Goal: Task Accomplishment & Management: Manage account settings

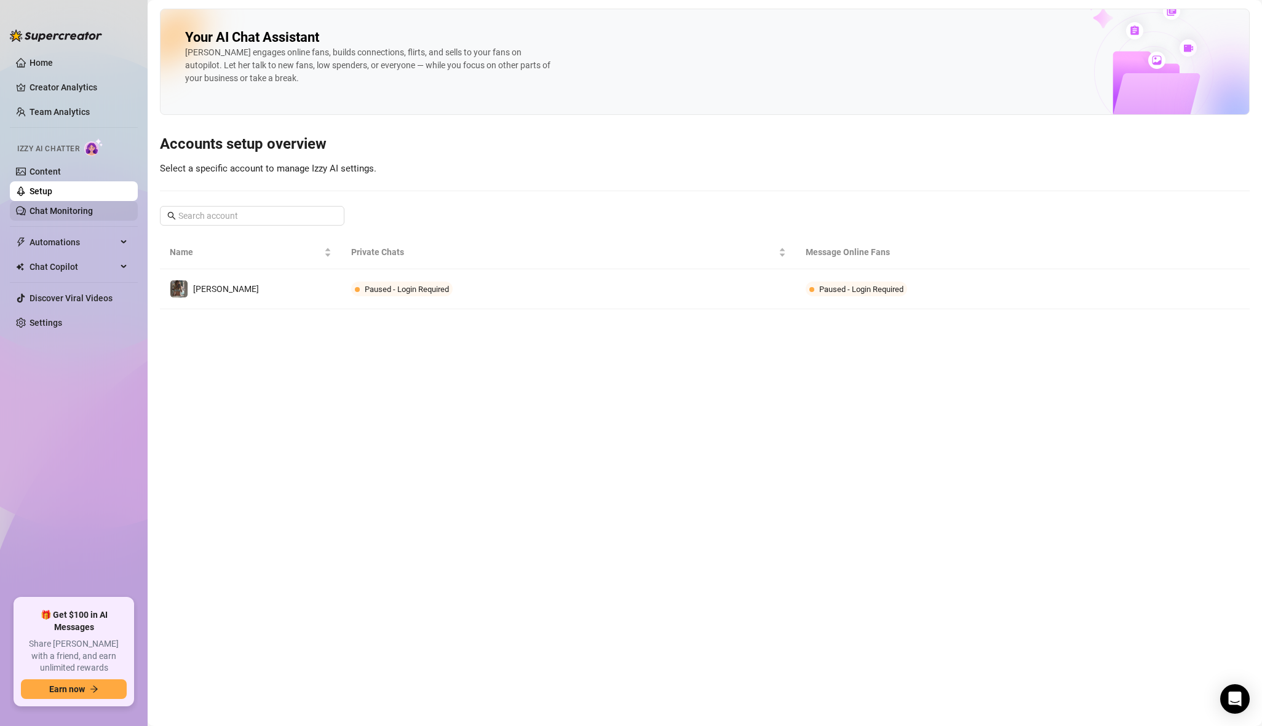
click at [81, 210] on link "Chat Monitoring" at bounding box center [61, 211] width 63 height 10
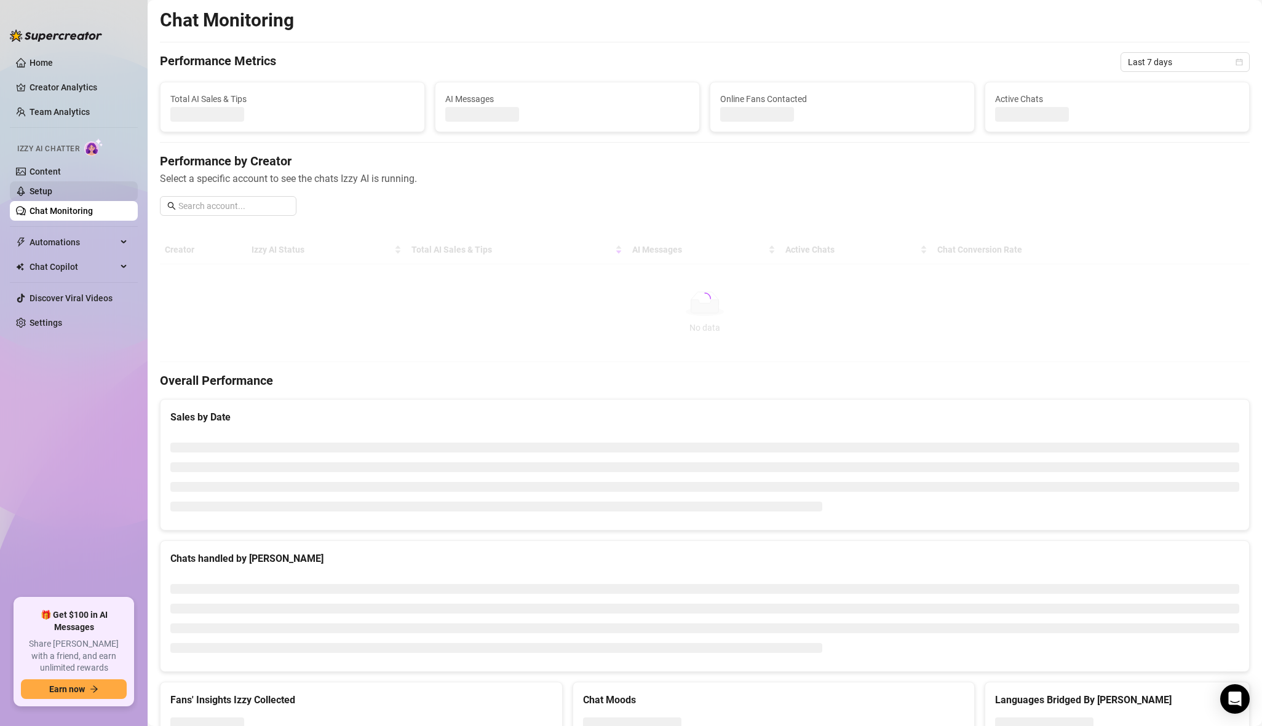
click at [52, 193] on link "Setup" at bounding box center [41, 191] width 23 height 10
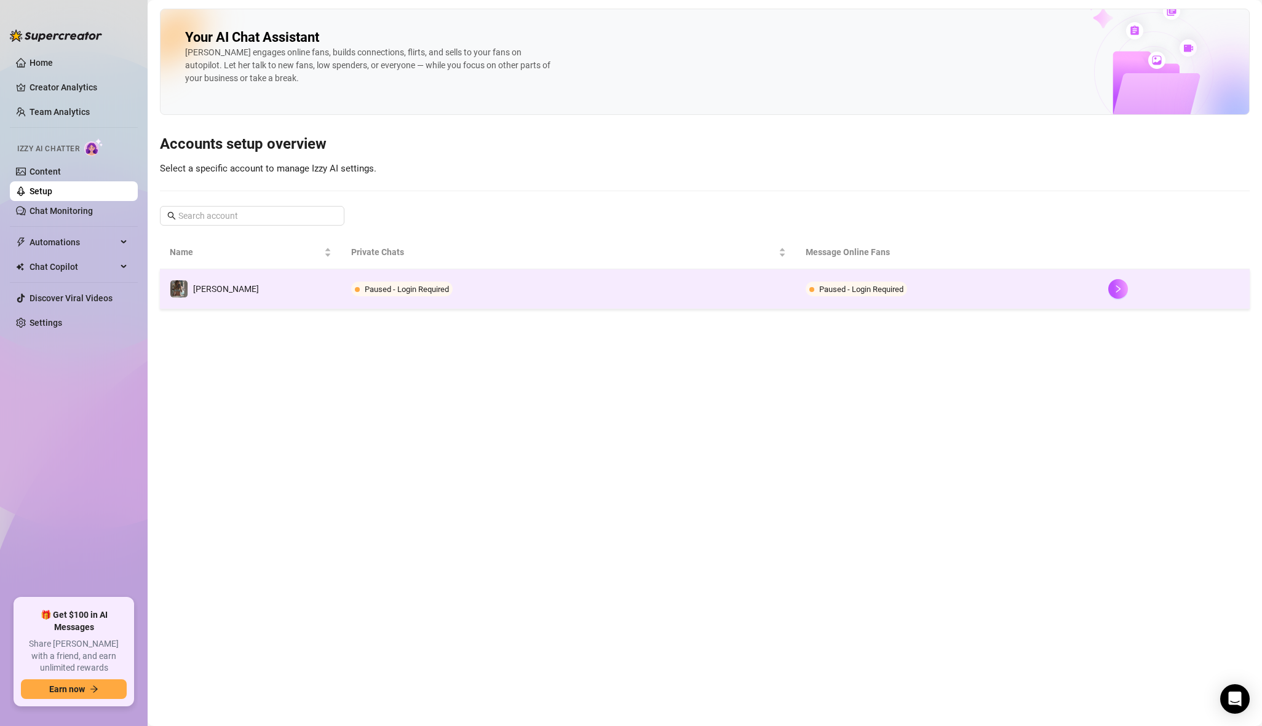
click at [283, 291] on td "[PERSON_NAME]" at bounding box center [250, 289] width 181 height 40
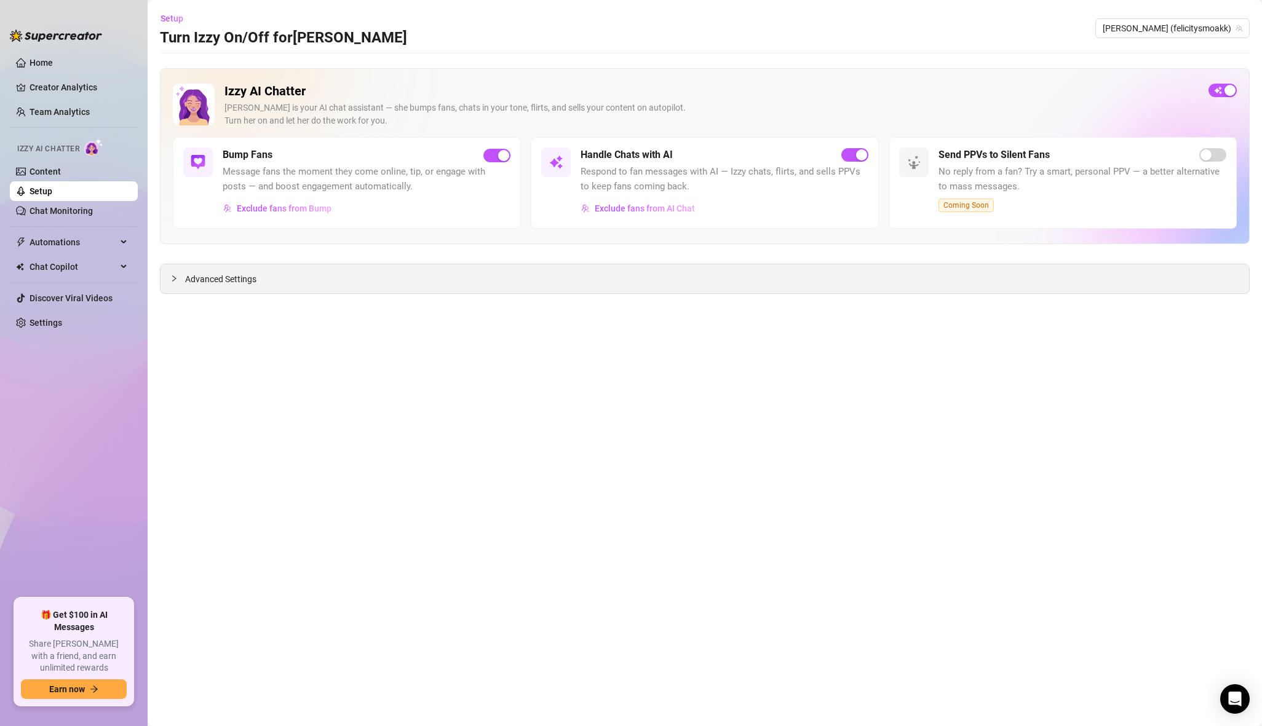
click at [213, 277] on span "Advanced Settings" at bounding box center [220, 279] width 71 height 14
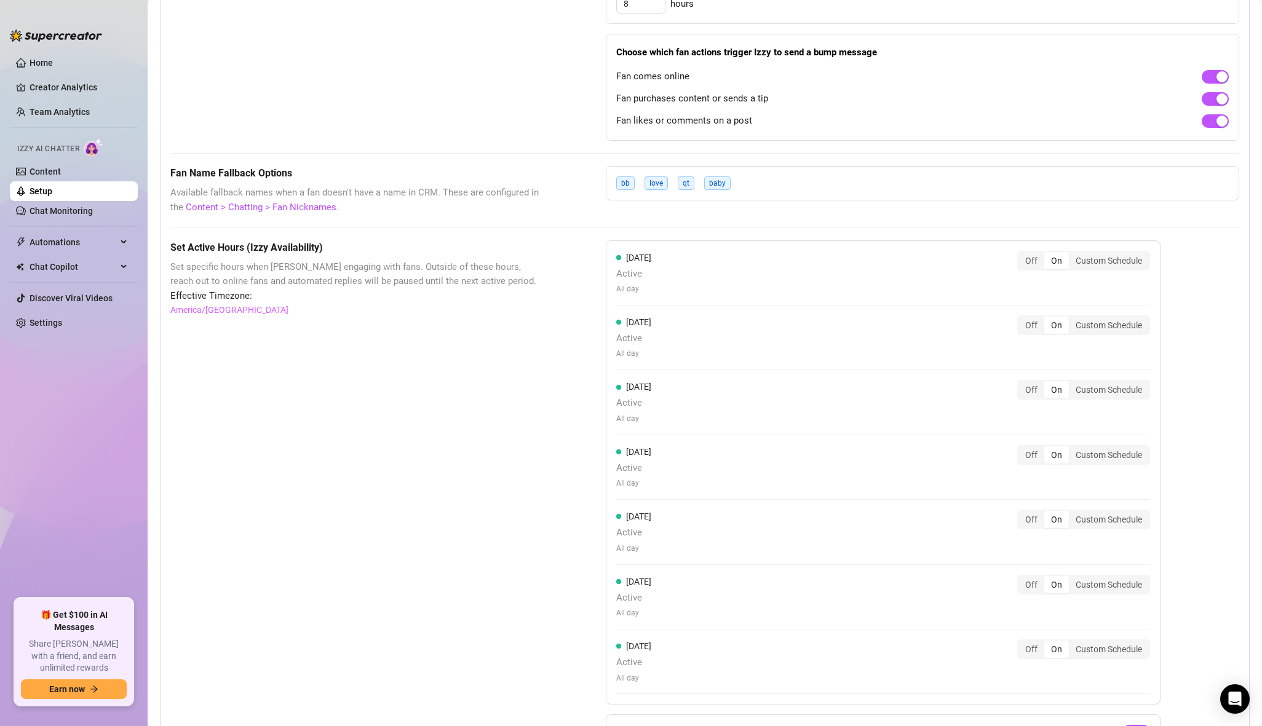
scroll to position [900, 0]
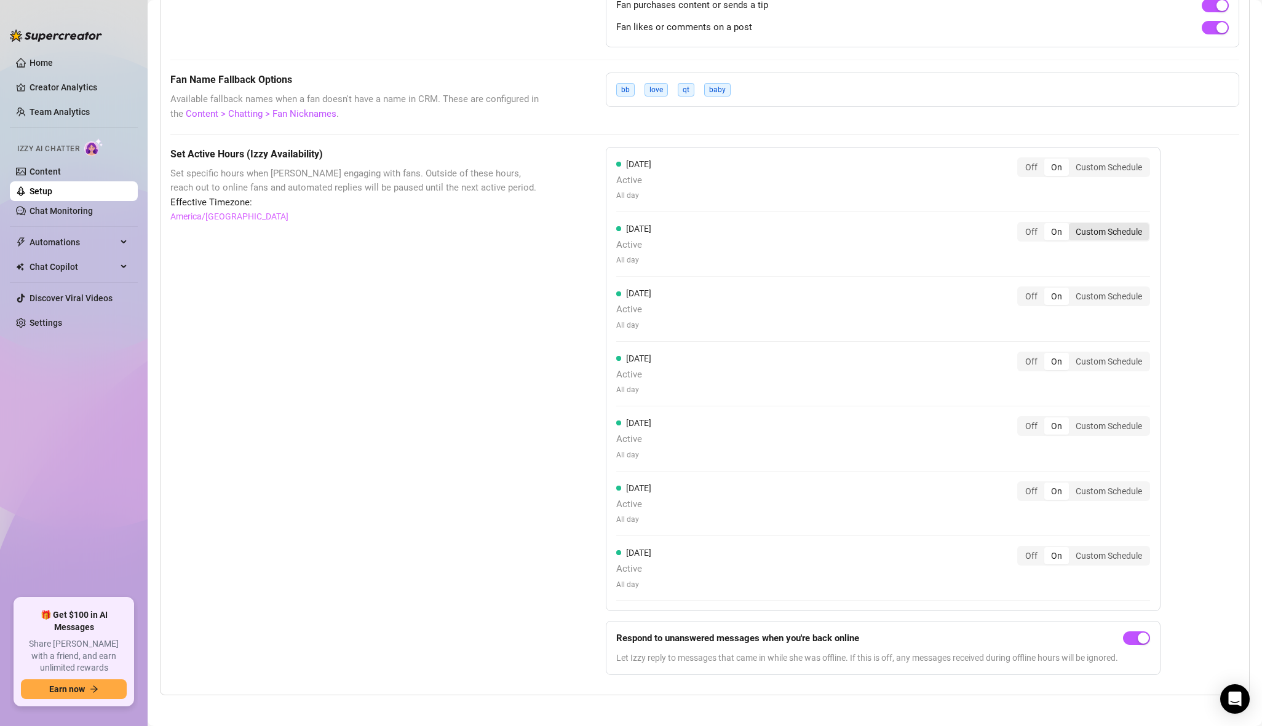
click at [1099, 227] on div "Custom Schedule" at bounding box center [1109, 231] width 80 height 17
click at [1072, 225] on input "Custom Schedule" at bounding box center [1072, 225] width 0 height 0
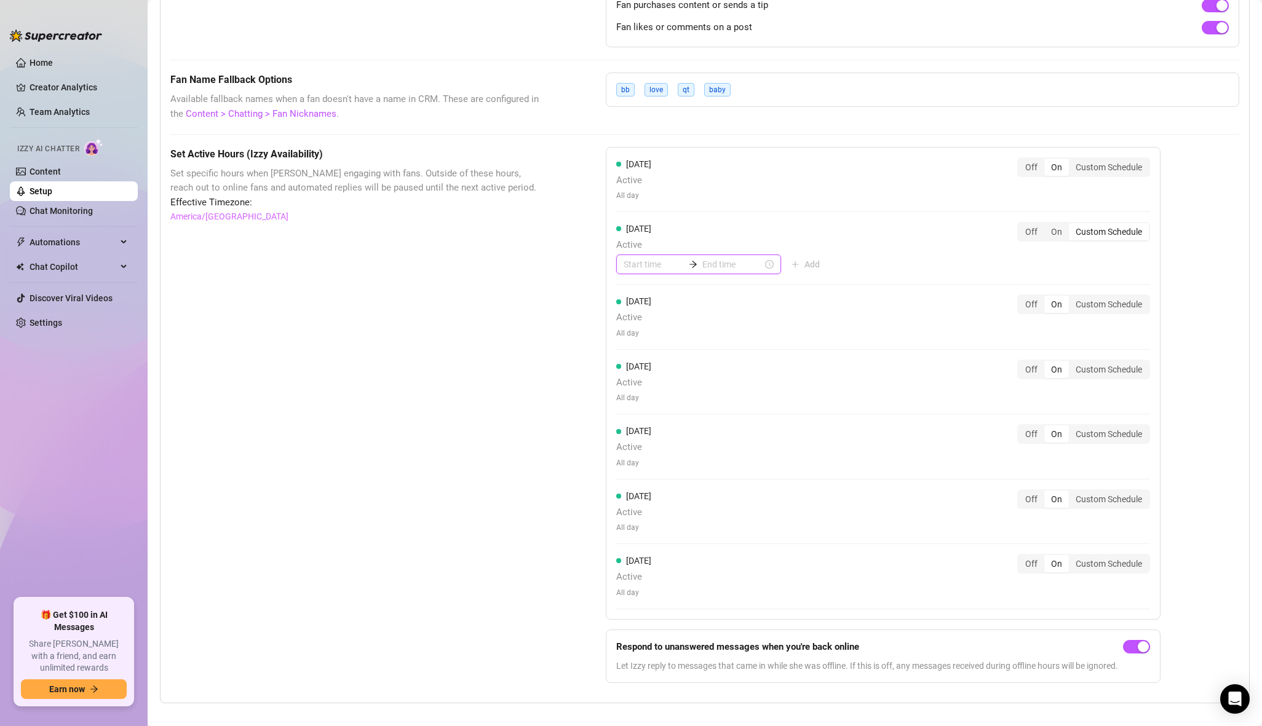
click at [624, 261] on input at bounding box center [653, 265] width 60 height 14
type input "00:00"
type input "00:15"
type input "04:00"
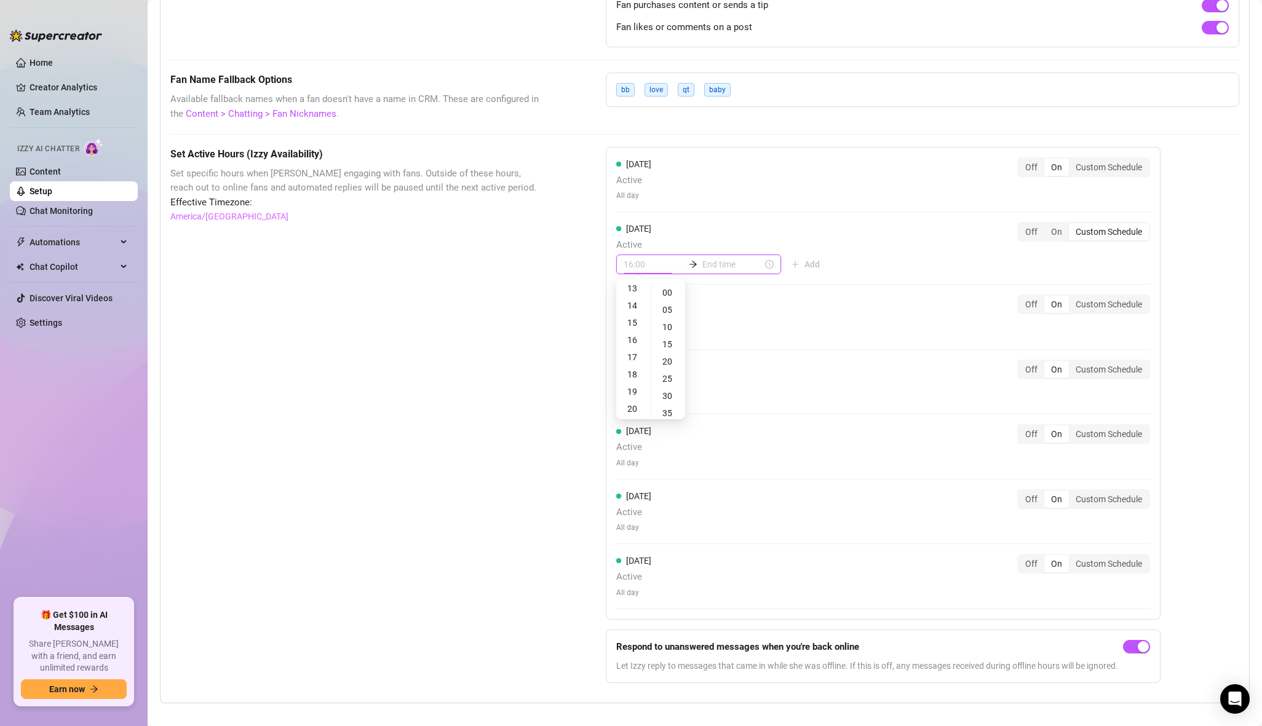
type input "00:00"
type input "00:10"
click at [635, 340] on div "16" at bounding box center [634, 339] width 30 height 17
click at [669, 311] on div "05" at bounding box center [669, 309] width 30 height 17
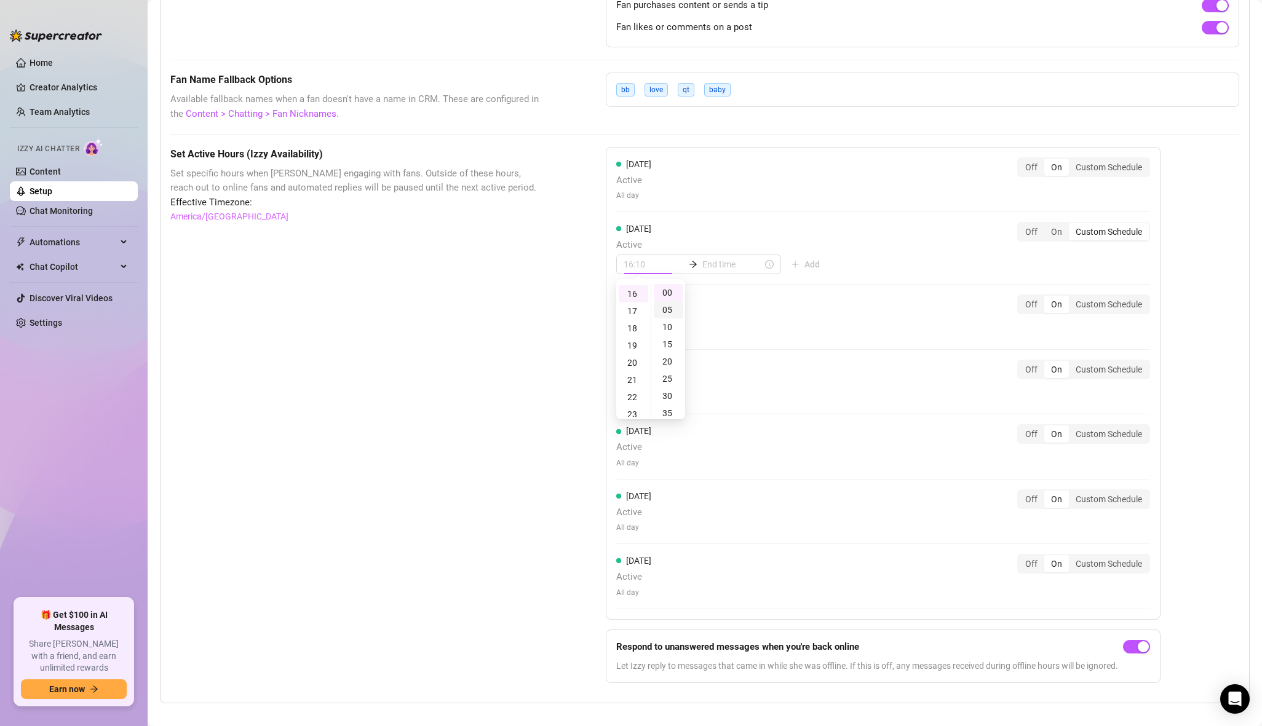
scroll to position [15, 0]
type input "16:05"
click at [706, 265] on input at bounding box center [732, 265] width 60 height 14
click at [643, 260] on input "16:05" at bounding box center [653, 265] width 60 height 14
click at [702, 261] on input at bounding box center [732, 265] width 60 height 14
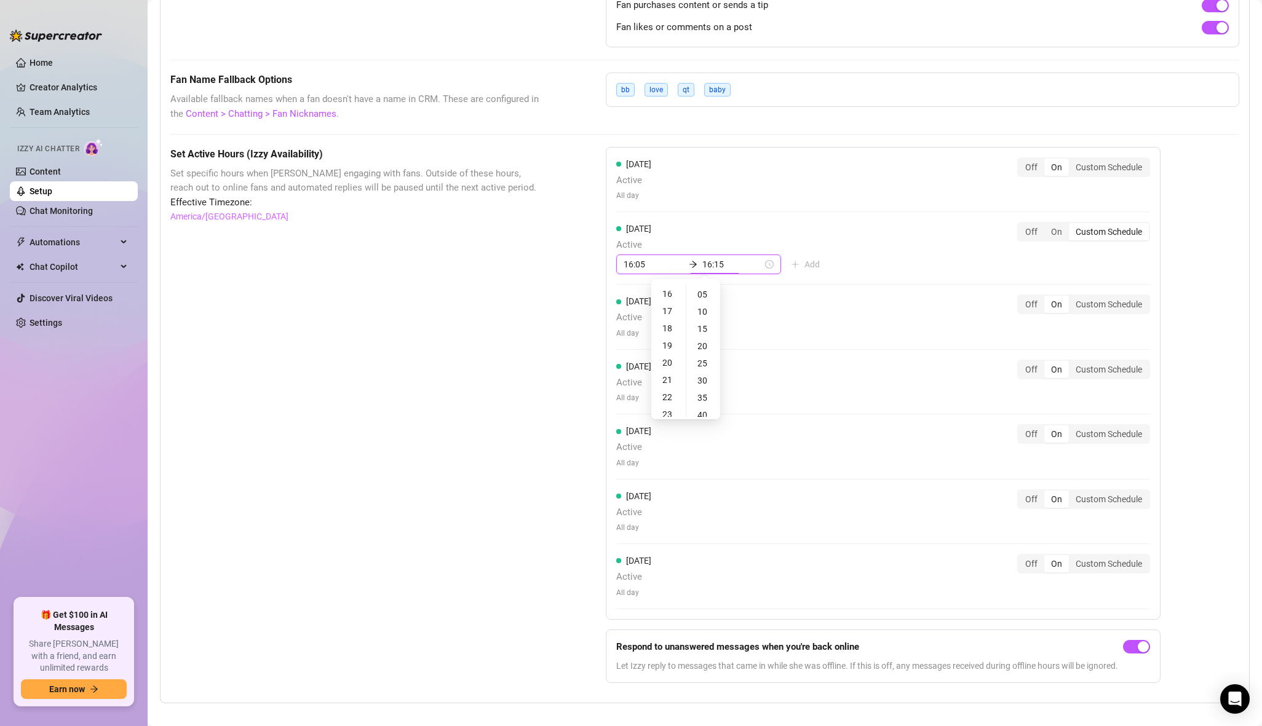
type input "16:20"
click at [672, 331] on div "18" at bounding box center [669, 328] width 30 height 17
type input "18:05"
click at [540, 336] on div "Set Active Hours (Izzy Availability) Set specific hours when Izzy engaging with…" at bounding box center [357, 420] width 374 height 547
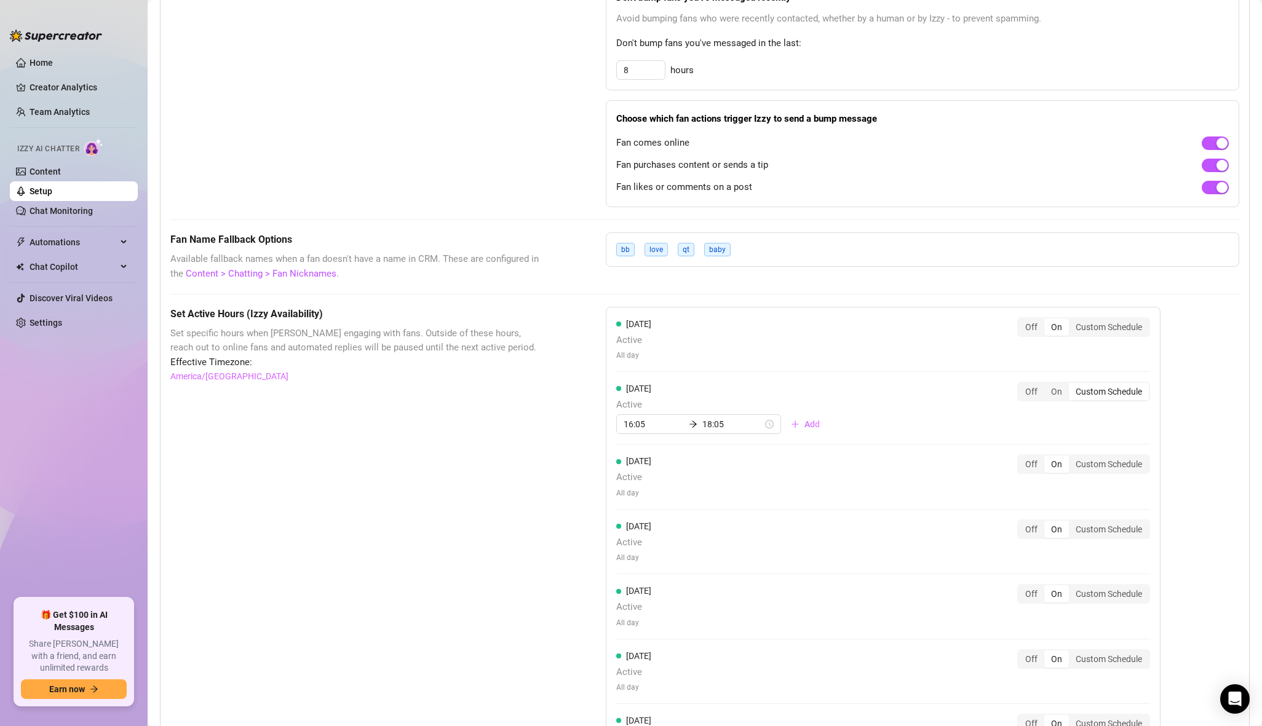
scroll to position [908, 0]
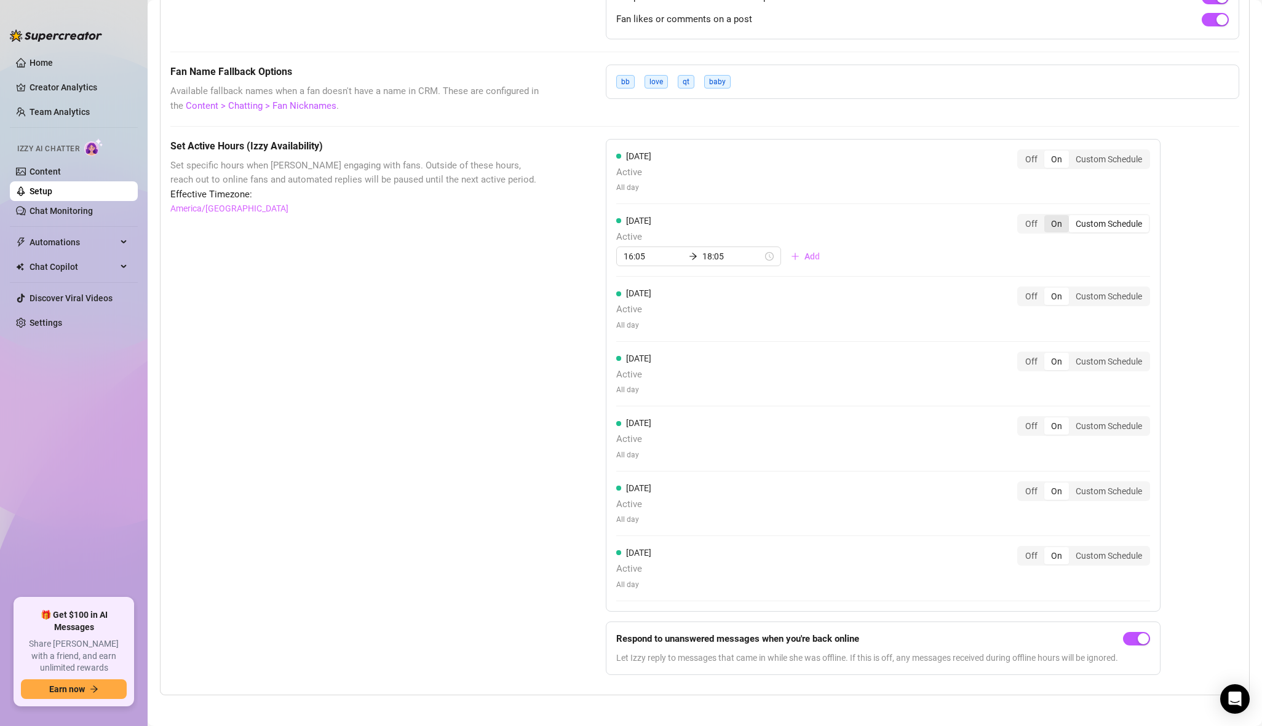
click at [1064, 223] on div "On" at bounding box center [1056, 223] width 25 height 17
click at [1047, 217] on input "On" at bounding box center [1047, 217] width 0 height 0
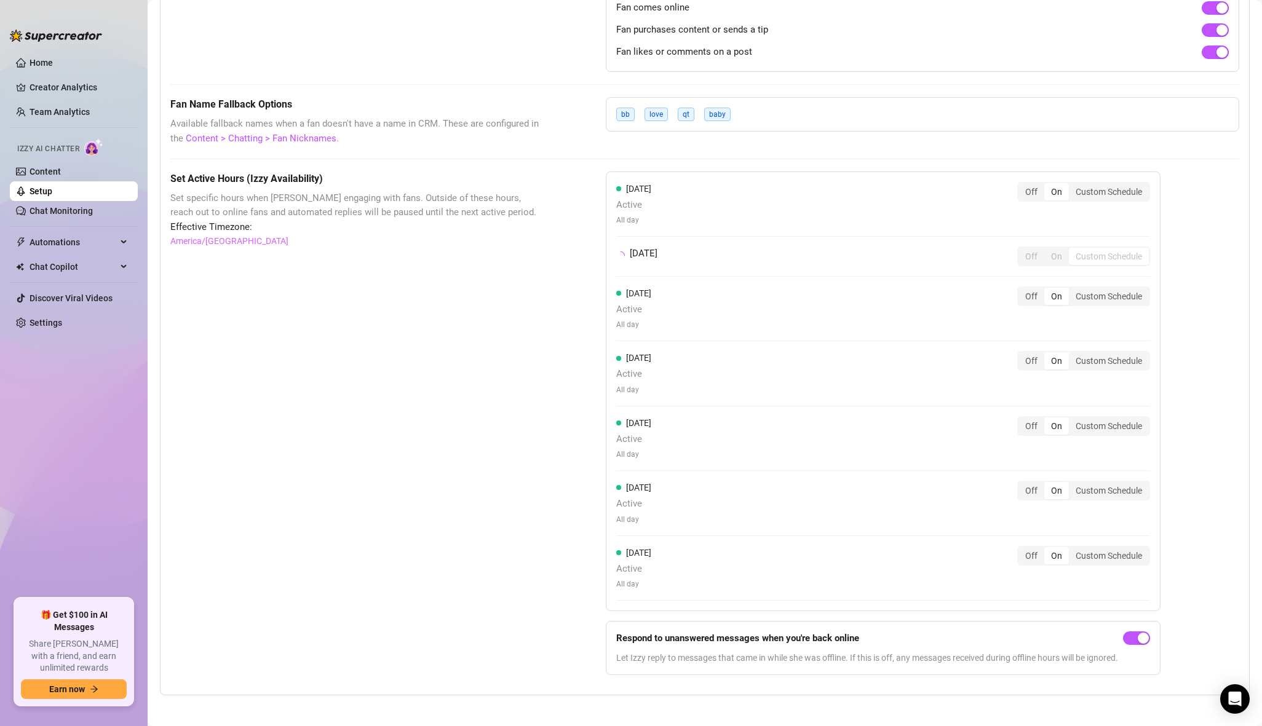
scroll to position [900, 0]
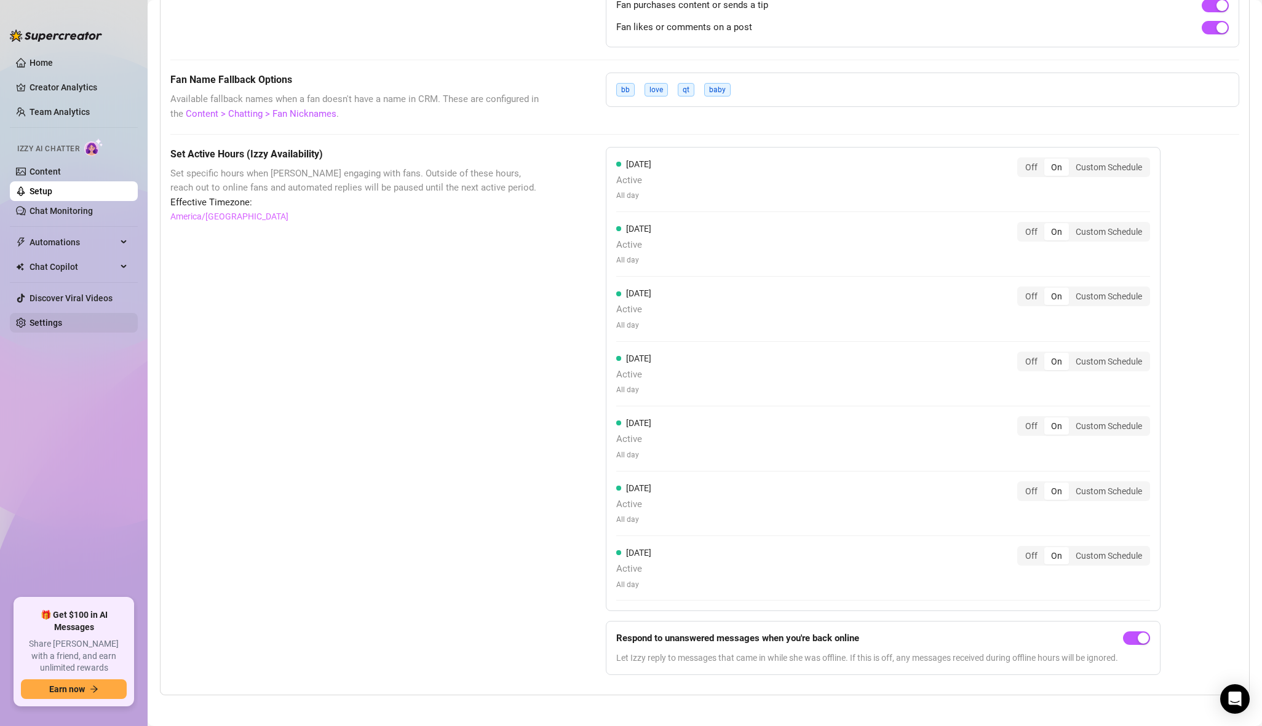
click at [50, 323] on link "Settings" at bounding box center [46, 323] width 33 height 10
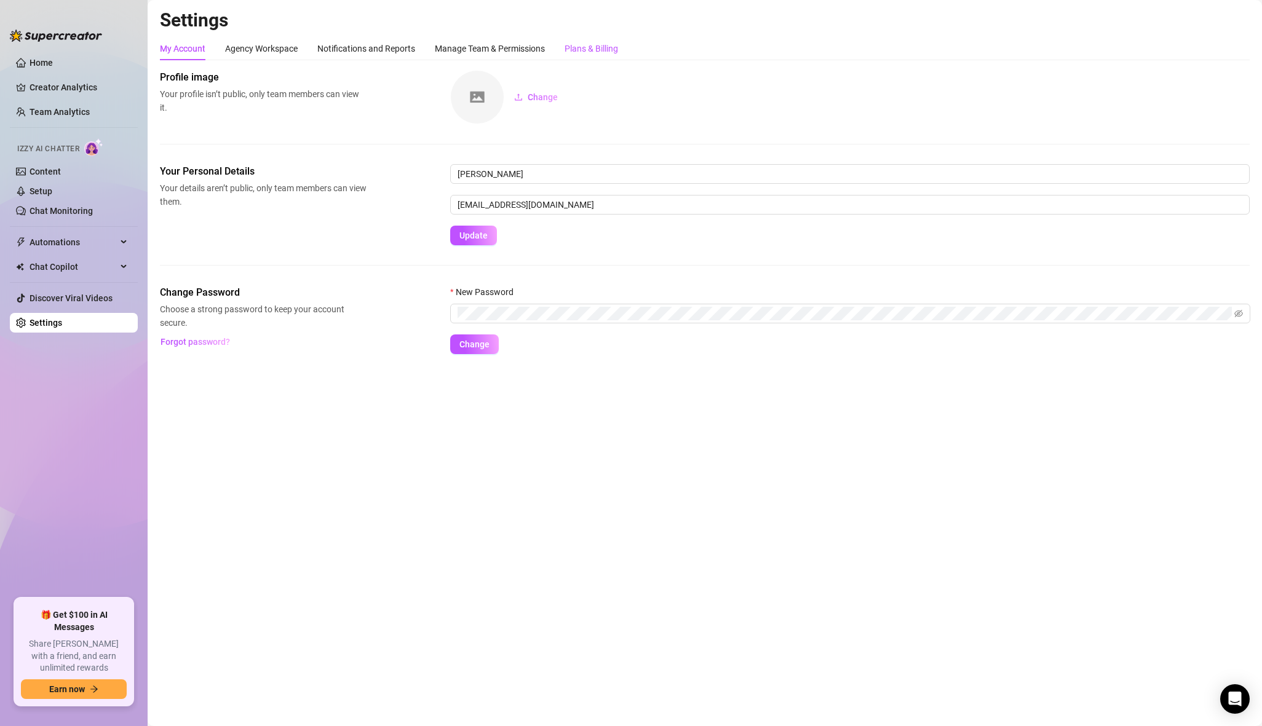
click at [596, 42] on div "Plans & Billing" at bounding box center [590, 49] width 53 height 14
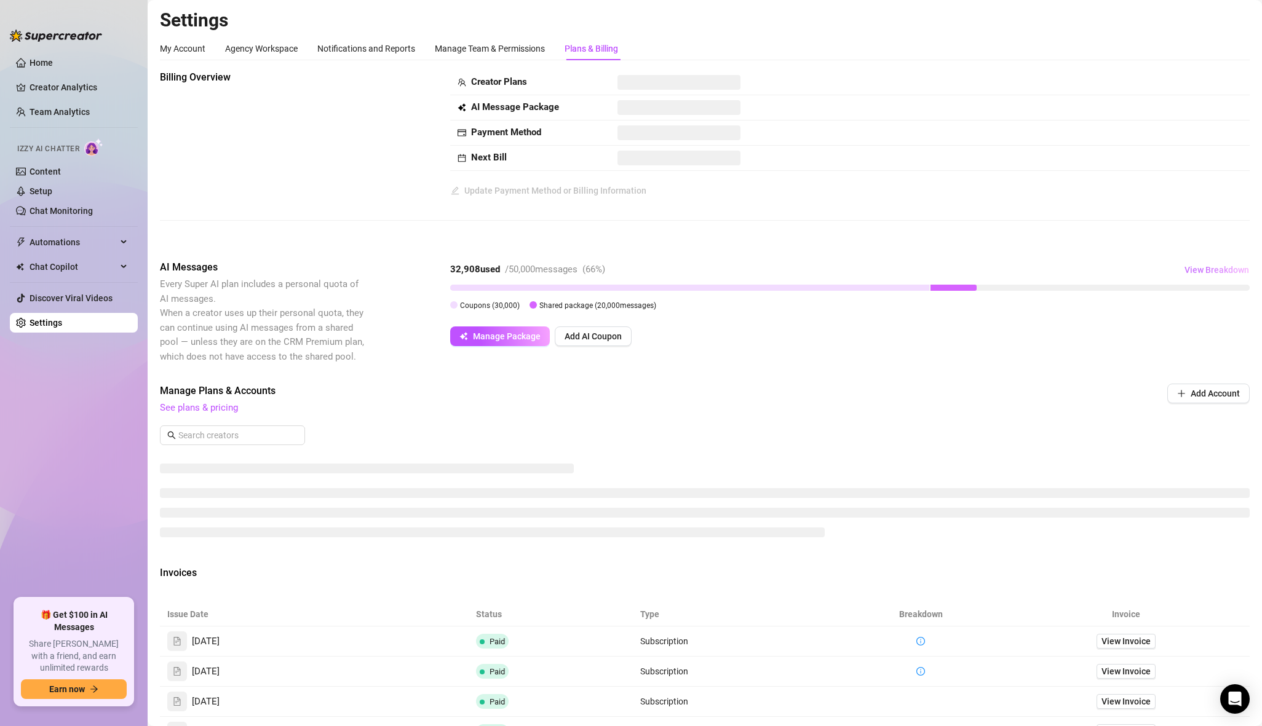
click at [1211, 265] on span "View Breakdown" at bounding box center [1216, 270] width 65 height 10
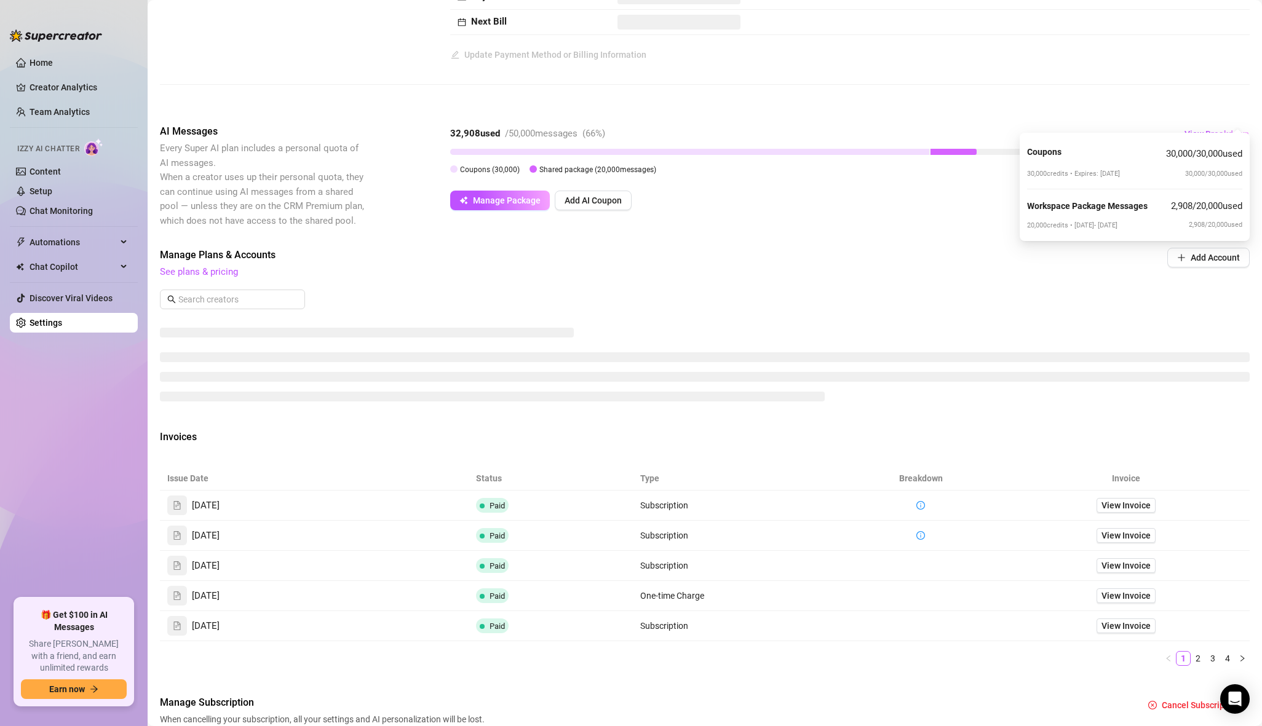
scroll to position [157, 0]
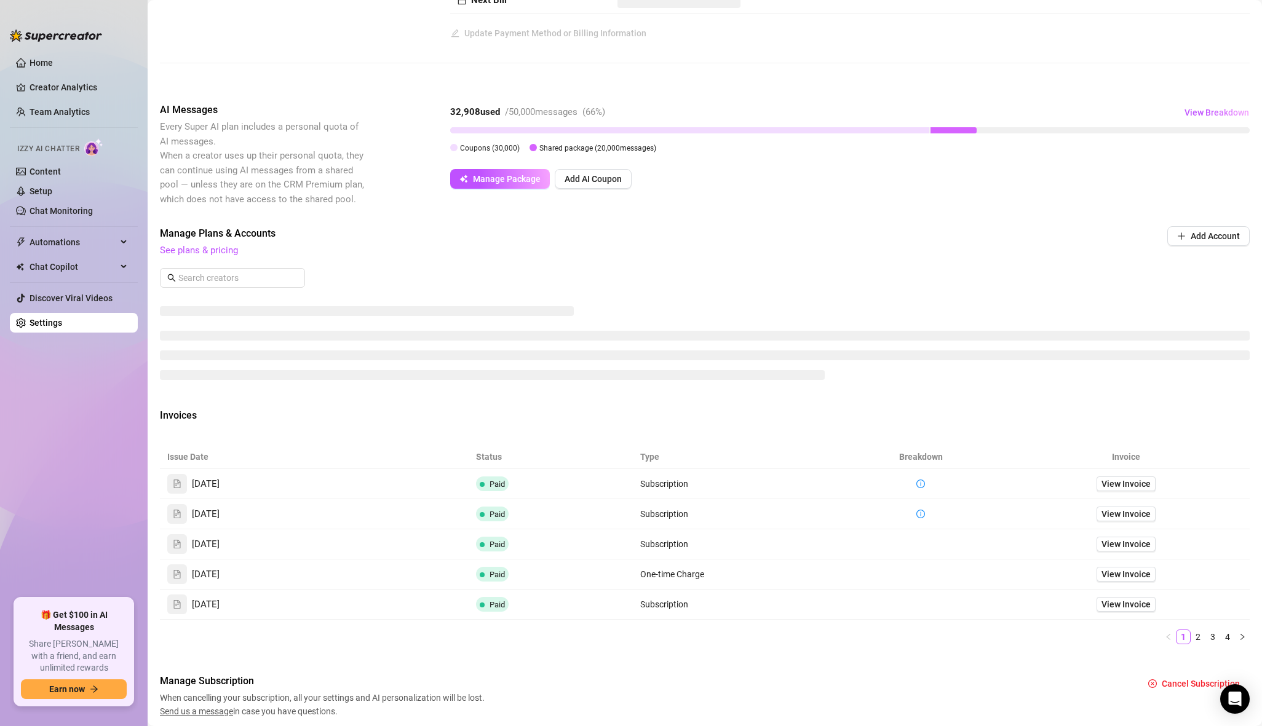
click at [1117, 429] on div "Billing Overview Creator Plans AI Message Package Payment Method Next Bill Upda…" at bounding box center [705, 315] width 1090 height 805
click at [1117, 482] on span "View Invoice" at bounding box center [1125, 484] width 49 height 14
